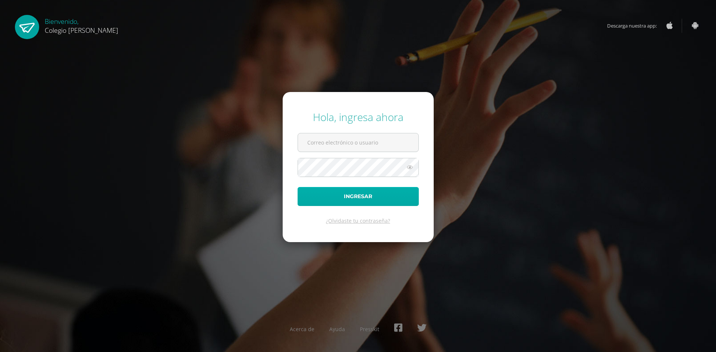
type input "shirsage23@gmail.com"
click at [369, 199] on button "Ingresar" at bounding box center [357, 196] width 121 height 19
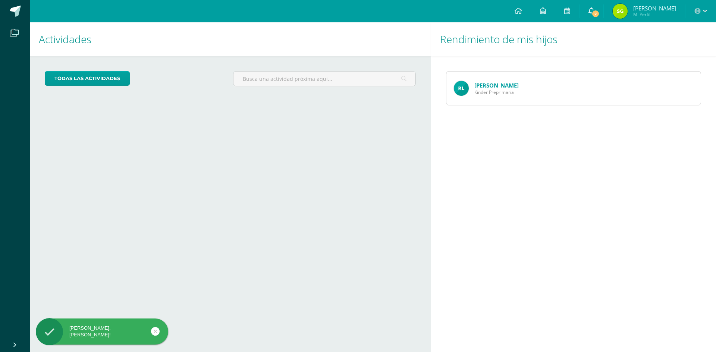
click at [599, 12] on span "2" at bounding box center [595, 14] width 8 height 8
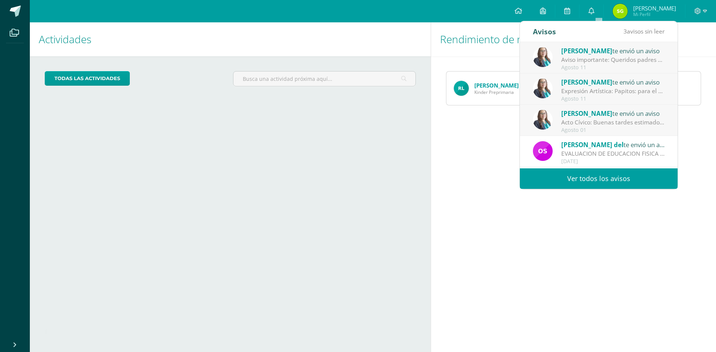
click at [632, 131] on div "Agosto 01" at bounding box center [613, 130] width 104 height 6
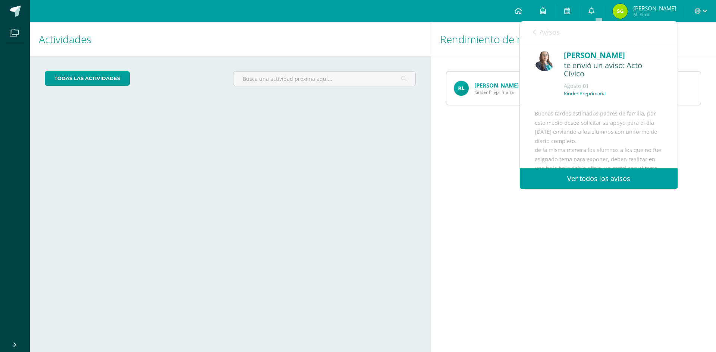
click at [539, 30] on link "Avisos" at bounding box center [546, 31] width 27 height 21
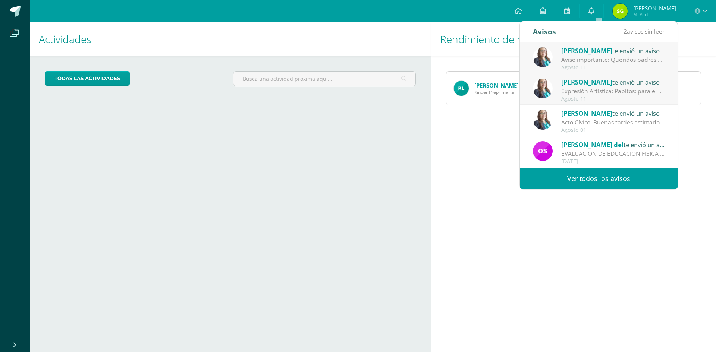
click at [599, 96] on div "Agosto 11" at bounding box center [613, 99] width 104 height 6
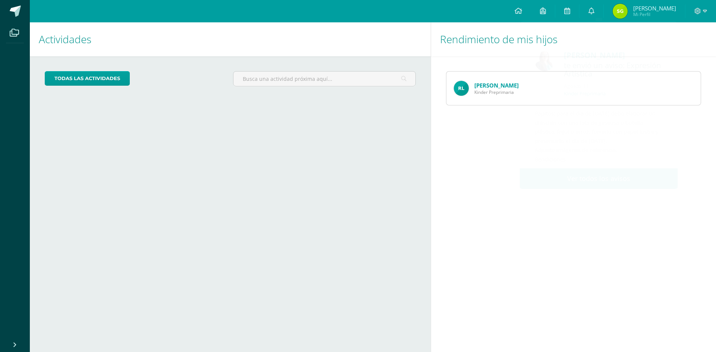
click at [502, 205] on div "Rendimiento de mis hijos [PERSON_NAME] Preprimaria" at bounding box center [574, 187] width 288 height 330
click at [594, 14] on icon at bounding box center [591, 10] width 6 height 7
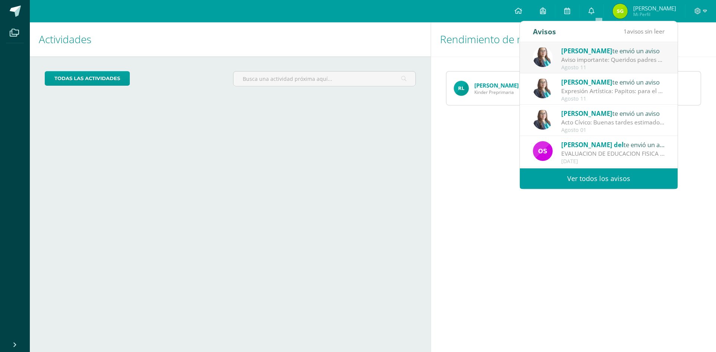
click at [599, 93] on div "Expresión Artística: Papitos: para el día de [DATE] debo elaborar un chinchín c…" at bounding box center [613, 91] width 104 height 9
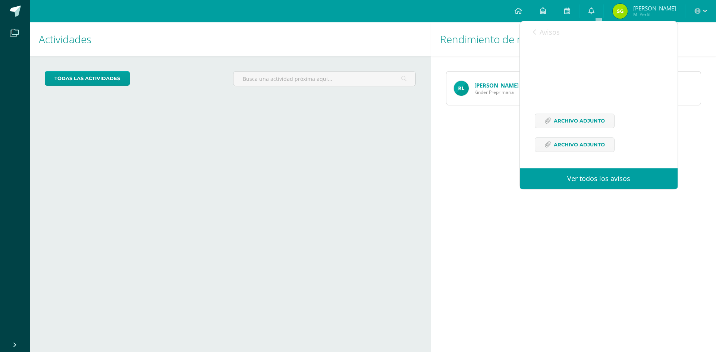
scroll to position [133, 0]
click at [584, 122] on span "Archivo Adjunto" at bounding box center [578, 121] width 51 height 14
click at [583, 141] on span "Archivo Adjunto" at bounding box center [578, 145] width 51 height 14
click at [537, 32] on link "Avisos" at bounding box center [546, 31] width 27 height 21
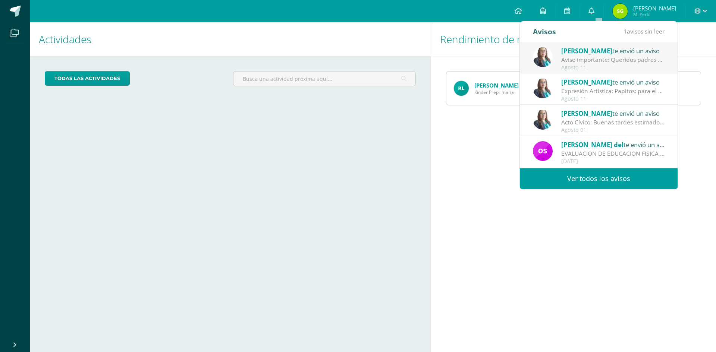
click at [591, 52] on span "[PERSON_NAME]" at bounding box center [586, 51] width 51 height 9
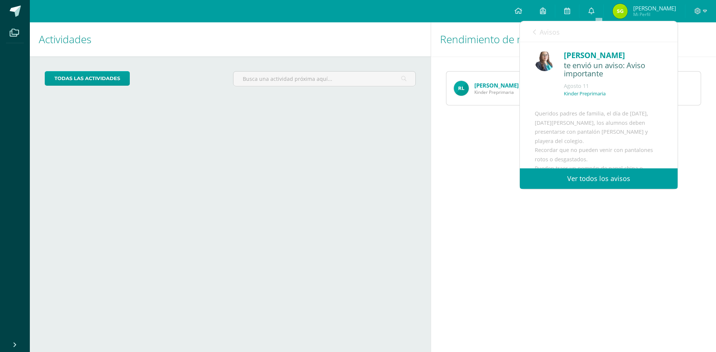
scroll to position [37, 0]
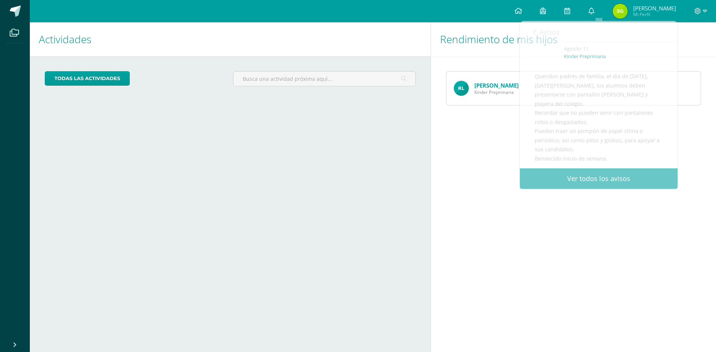
click at [496, 142] on div "Rendimiento de mis hijos [PERSON_NAME] Preprimaria" at bounding box center [574, 187] width 288 height 330
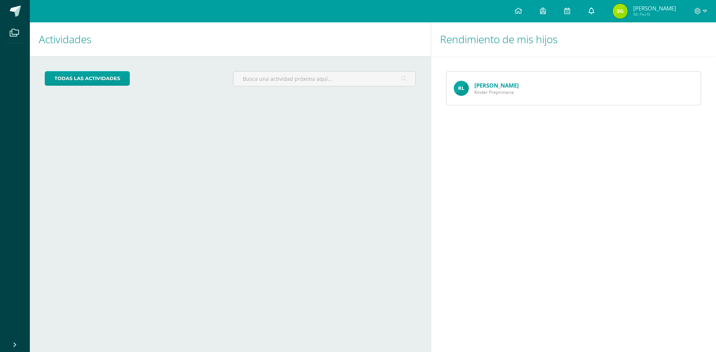
click at [595, 8] on link "0" at bounding box center [591, 11] width 24 height 22
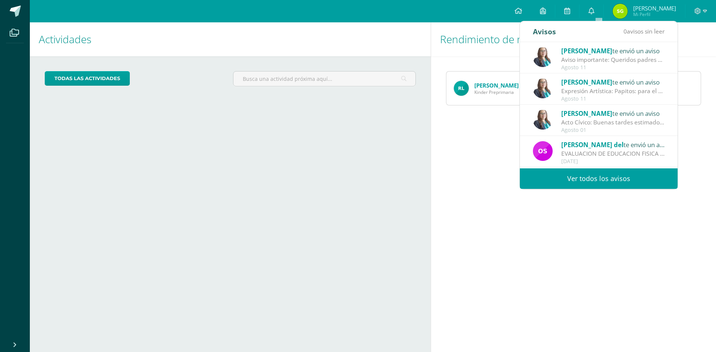
click at [608, 61] on div "Aviso importante: Queridos padres de familia, el día de [DATE], [DATE][PERSON_N…" at bounding box center [613, 60] width 104 height 9
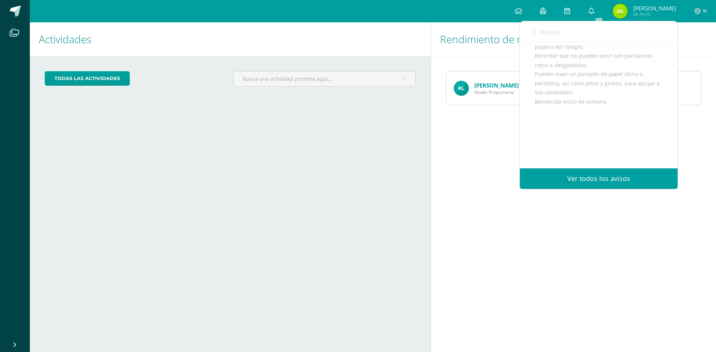
scroll to position [1, 0]
